Goal: Find specific page/section: Find specific page/section

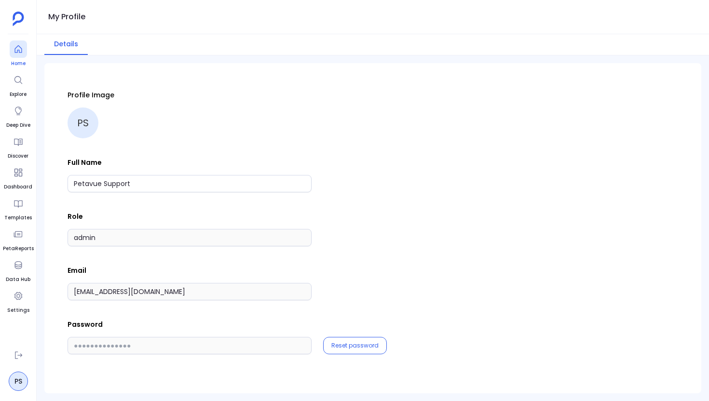
click at [15, 48] on icon at bounding box center [17, 49] width 7 height 8
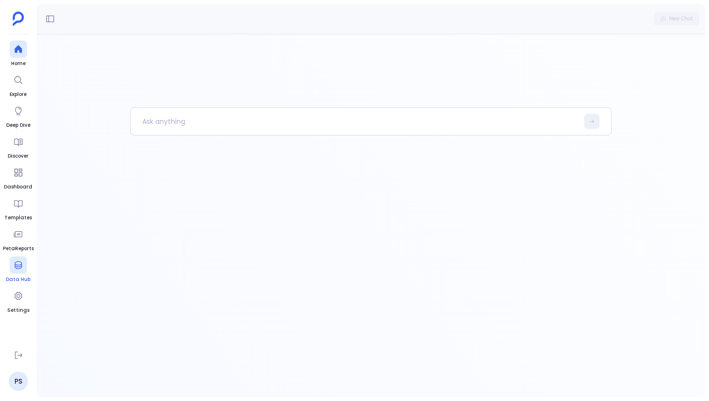
click at [19, 265] on icon at bounding box center [18, 265] width 10 height 10
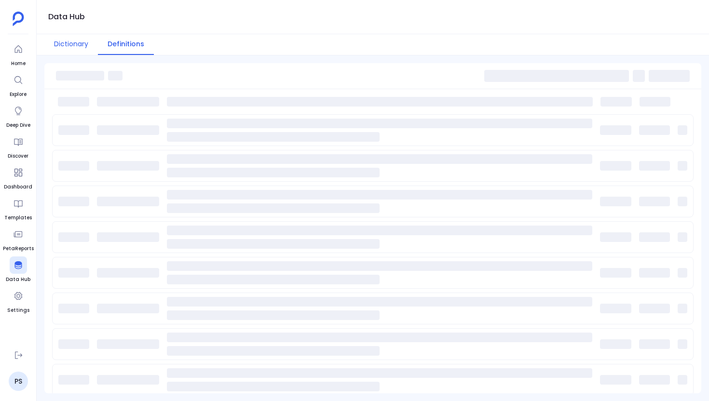
click at [83, 44] on button "Dictionary" at bounding box center [71, 44] width 54 height 21
